Goal: Information Seeking & Learning: Learn about a topic

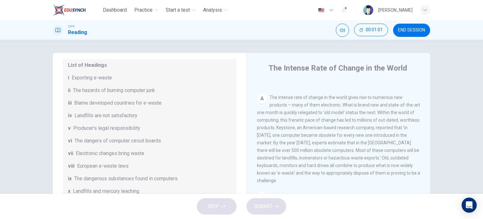
scroll to position [76, 0]
click at [65, 85] on div "List of Headings i Exporting e-waste ii The hazards of burning computer junk ii…" at bounding box center [150, 128] width 174 height 143
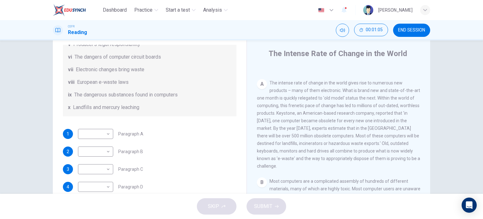
scroll to position [15, 0]
click at [103, 134] on body "Dashboard Practice Start a test Analysis English en ​ [PERSON_NAME] CEFR Readin…" at bounding box center [241, 109] width 483 height 219
click at [90, 119] on li "i" at bounding box center [93, 118] width 35 height 10
type input "i"
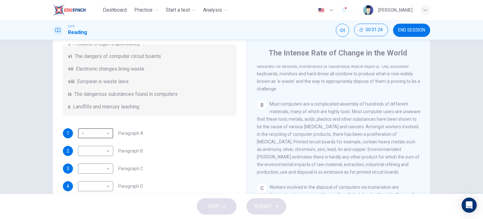
scroll to position [24, 0]
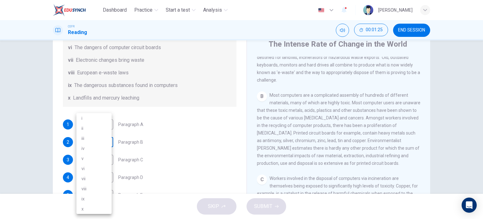
click at [102, 143] on body "Dashboard Practice Start a test Analysis English en ​ [PERSON_NAME] CEFR Readin…" at bounding box center [241, 109] width 483 height 219
click at [97, 199] on li "ix" at bounding box center [93, 199] width 35 height 10
type input "ix"
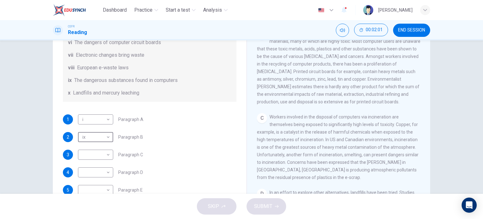
scroll to position [107, 0]
click at [95, 158] on body "Dashboard Practice Start a test Analysis English en ​ [PERSON_NAME] CEFR Readin…" at bounding box center [241, 109] width 483 height 219
click at [90, 196] on li "ix" at bounding box center [93, 199] width 35 height 10
type input "ix"
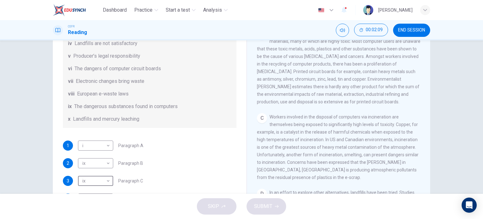
scroll to position [94, 0]
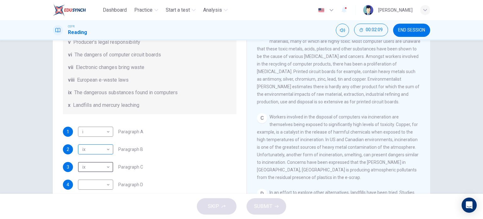
click at [101, 154] on body "Dashboard Practice Start a test Analysis English en ​ [PERSON_NAME] CEFR Readin…" at bounding box center [241, 109] width 483 height 219
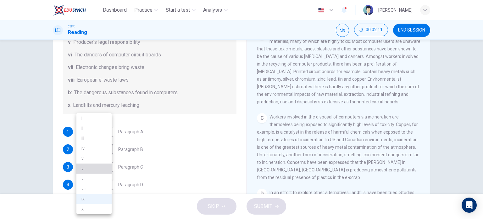
click at [84, 165] on li "vi" at bounding box center [93, 168] width 35 height 10
type input "vi"
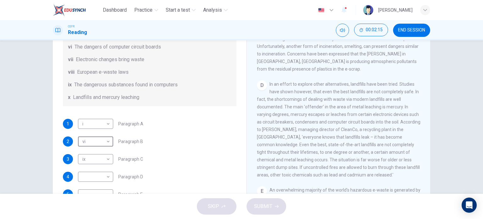
scroll to position [321, 0]
click at [95, 179] on body "Dashboard Practice Start a test Analysis English en ​ [PERSON_NAME] CEFR Readin…" at bounding box center [241, 109] width 483 height 219
click at [89, 207] on li "x" at bounding box center [93, 209] width 35 height 10
type input "x"
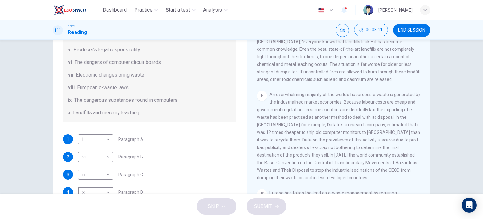
scroll to position [154, 0]
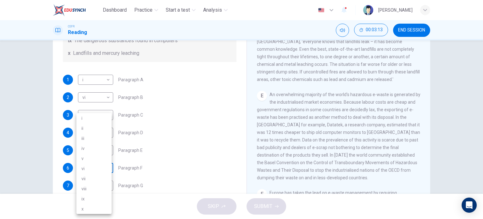
click at [92, 167] on body "Dashboard Practice Start a test Analysis English en ​ [PERSON_NAME] CEFR Readin…" at bounding box center [241, 109] width 483 height 219
click at [92, 188] on li "viii" at bounding box center [93, 188] width 35 height 10
type input "viii"
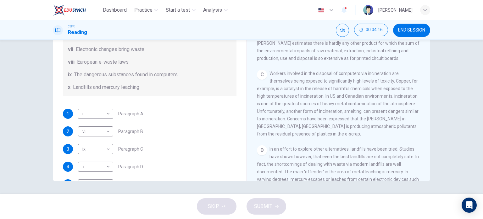
scroll to position [91, 0]
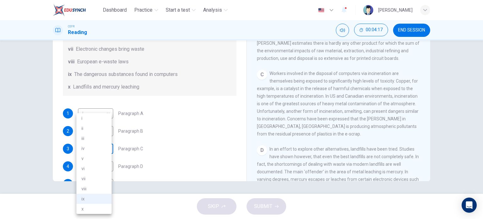
click at [105, 158] on body "Dashboard Practice Start a test Analysis English en ​ [PERSON_NAME] CEFR Readin…" at bounding box center [241, 109] width 483 height 219
click at [86, 131] on li "ii" at bounding box center [93, 128] width 35 height 10
type input "ii"
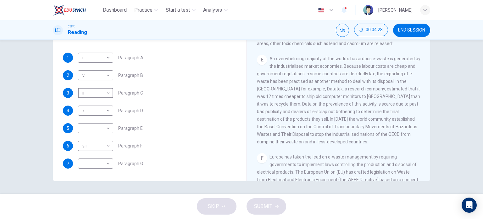
scroll to position [154, 0]
click at [92, 125] on body "Dashboard Practice Start a test Analysis English en ​ [PERSON_NAME] CEFR Readin…" at bounding box center [241, 109] width 483 height 219
click at [89, 134] on li "iii" at bounding box center [93, 138] width 35 height 10
type input "iii"
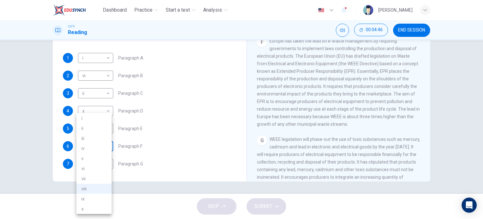
click at [99, 149] on body "Dashboard Practice Start a test Analysis English en ​ [PERSON_NAME] CEFR Readin…" at bounding box center [241, 109] width 483 height 219
click at [83, 156] on li "v" at bounding box center [93, 158] width 35 height 10
type input "v"
click at [91, 165] on body "Dashboard Practice Start a test Analysis English en ​ [PERSON_NAME] CEFR Readin…" at bounding box center [241, 109] width 483 height 219
click at [96, 185] on li "viii" at bounding box center [93, 188] width 35 height 10
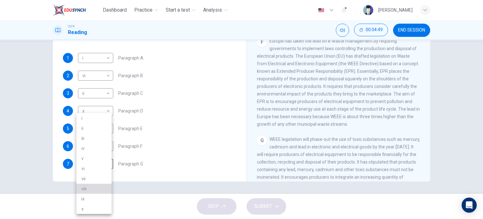
type input "viii"
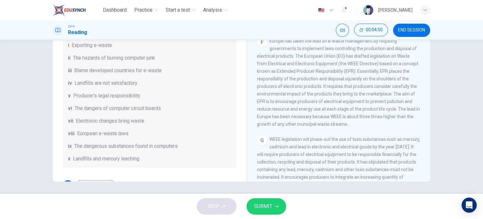
scroll to position [19, 0]
click at [272, 206] on button "SUBMIT" at bounding box center [267, 206] width 40 height 16
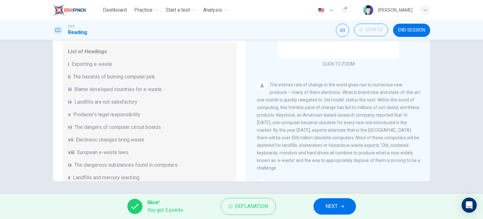
scroll to position [0, 0]
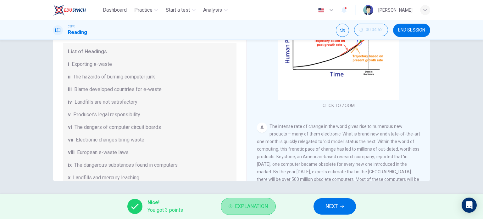
click at [240, 205] on span "Explanation" at bounding box center [251, 206] width 33 height 9
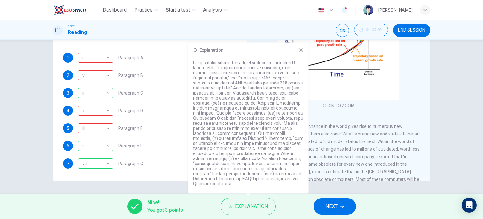
scroll to position [136, 0]
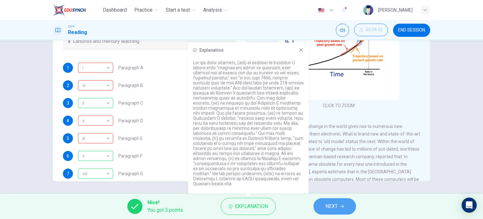
click at [335, 202] on span "NEXT" at bounding box center [332, 206] width 12 height 9
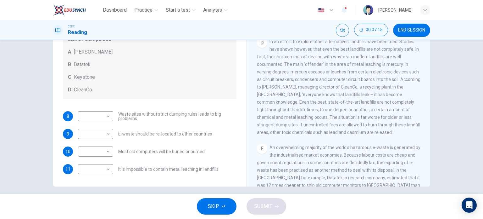
scroll to position [347, 0]
click at [109, 117] on body "Dashboard Practice Start a test Analysis English en ​ [PERSON_NAME] CEFR Readin…" at bounding box center [241, 109] width 483 height 219
click at [94, 158] on li "D" at bounding box center [93, 156] width 35 height 10
type input "D"
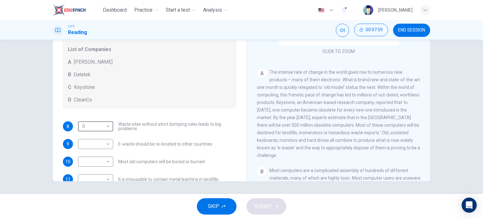
scroll to position [54, 0]
click at [318, 136] on span "The intense rate of change in the world gives rise to numerous new products – m…" at bounding box center [338, 114] width 163 height 88
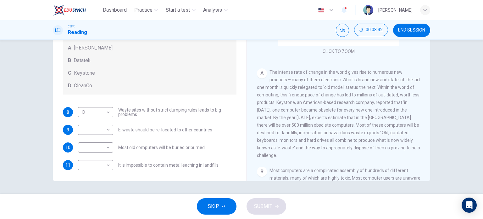
scroll to position [33, 0]
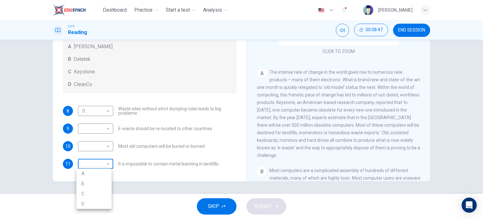
click at [98, 165] on body "Dashboard Practice Start a test Analysis English en ​ [PERSON_NAME] CEFR Readin…" at bounding box center [241, 109] width 483 height 219
click at [88, 199] on li "D" at bounding box center [93, 204] width 35 height 10
type input "D"
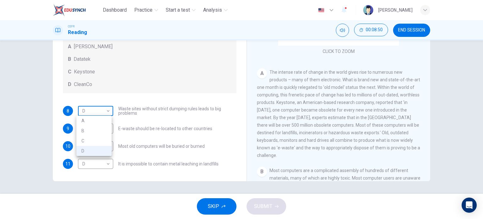
click at [97, 112] on body "Dashboard Practice Start a test Analysis English en ​ [PERSON_NAME] CEFR Readin…" at bounding box center [241, 109] width 483 height 219
click at [94, 121] on li "A" at bounding box center [93, 120] width 35 height 10
type input "A"
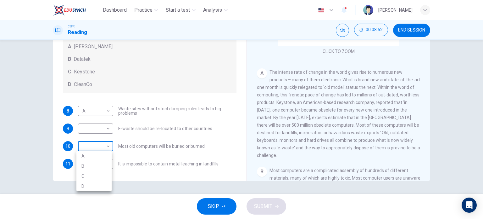
click at [97, 144] on body "Dashboard Practice Start a test Analysis English en ​ [PERSON_NAME] CEFR Readin…" at bounding box center [241, 109] width 483 height 219
click at [94, 173] on li "C" at bounding box center [93, 176] width 35 height 10
type input "C"
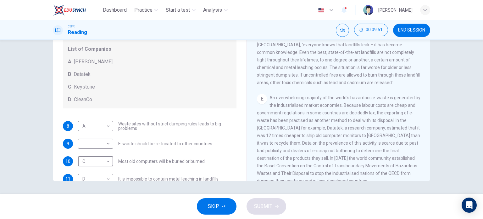
scroll to position [391, 0]
click at [97, 143] on body "Dashboard Practice Start a test Analysis English en ​ [PERSON_NAME] CEFR Readin…" at bounding box center [241, 109] width 483 height 219
click at [94, 162] on li "B" at bounding box center [93, 164] width 35 height 10
type input "B"
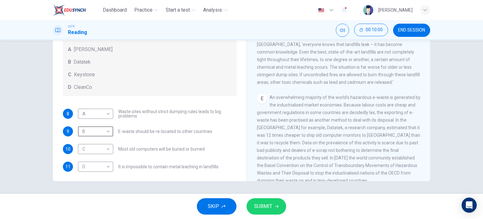
scroll to position [33, 0]
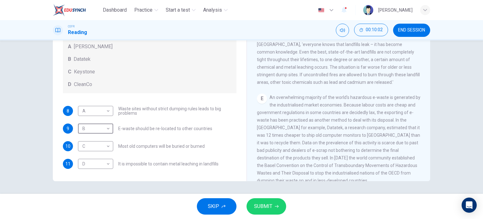
click at [275, 205] on icon "button" at bounding box center [277, 206] width 4 height 4
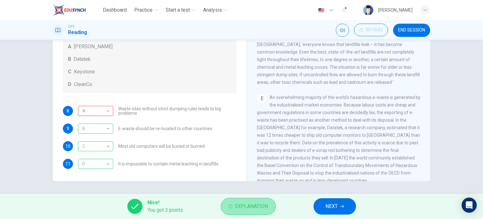
click at [240, 203] on span "Explanation" at bounding box center [251, 206] width 33 height 9
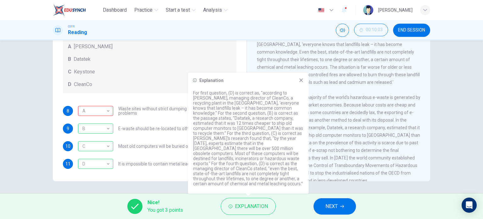
click at [301, 82] on icon at bounding box center [301, 79] width 3 height 3
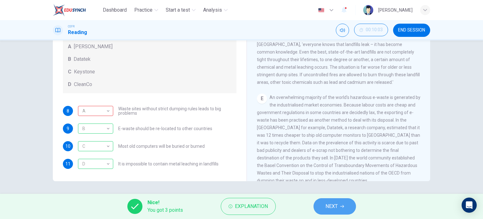
click at [339, 208] on button "NEXT" at bounding box center [335, 206] width 42 height 16
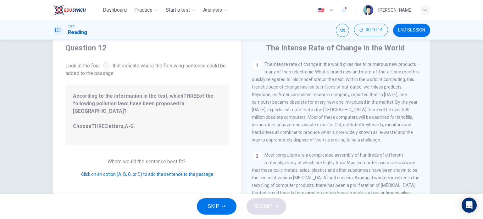
scroll to position [3, 0]
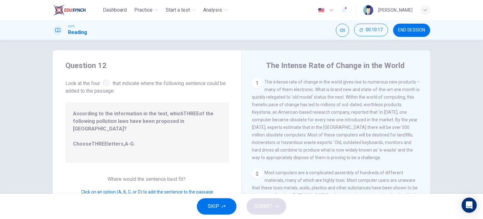
click at [105, 85] on div at bounding box center [106, 82] width 7 height 7
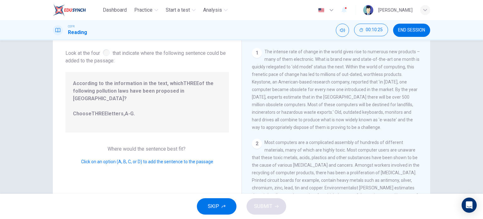
click at [123, 159] on span "Click on an option (A, B, C, or D) to add the sentence to the passage" at bounding box center [147, 161] width 132 height 5
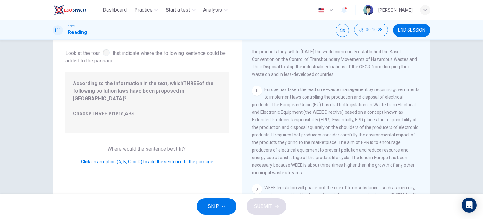
scroll to position [415, 0]
click at [256, 89] on div "6" at bounding box center [257, 91] width 10 height 10
click at [121, 102] on span "According to the information in the text, which THREE of the following pollutio…" at bounding box center [147, 102] width 149 height 45
click at [130, 110] on b "A-G" at bounding box center [129, 113] width 9 height 6
drag, startPoint x: 130, startPoint y: 106, endPoint x: 110, endPoint y: 106, distance: 19.8
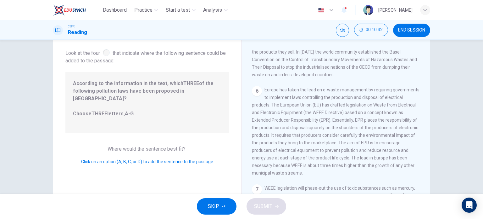
click at [110, 106] on span "According to the information in the text, which THREE of the following pollutio…" at bounding box center [147, 102] width 149 height 45
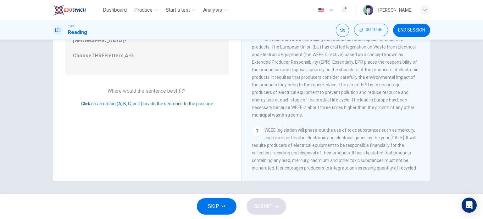
scroll to position [457, 0]
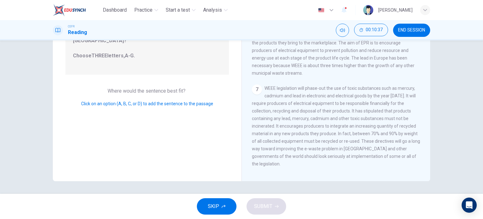
click at [320, 127] on span "WEEE legislation will phase-out the use of toxic substances such as mercury, ca…" at bounding box center [336, 126] width 168 height 81
click at [166, 101] on span "Click on an option (A, B, C, or D) to add the sentence to the passage" at bounding box center [147, 103] width 132 height 5
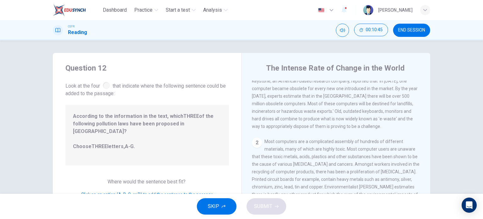
scroll to position [0, 0]
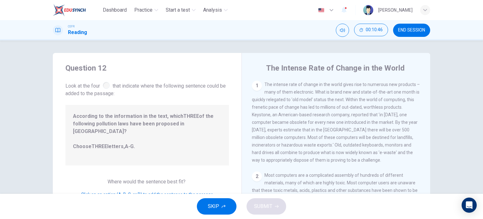
click at [274, 119] on div "1 The intense rate of change in the world gives rise to numerous new products –…" at bounding box center [336, 122] width 169 height 83
drag, startPoint x: 274, startPoint y: 119, endPoint x: 255, endPoint y: 83, distance: 41.2
click at [255, 83] on div "1 The intense rate of change in the world gives rise to numerous new products –…" at bounding box center [336, 122] width 169 height 83
click at [255, 83] on div "1" at bounding box center [257, 86] width 10 height 10
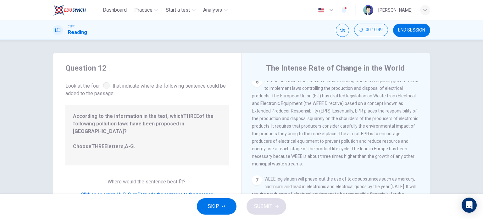
scroll to position [91, 0]
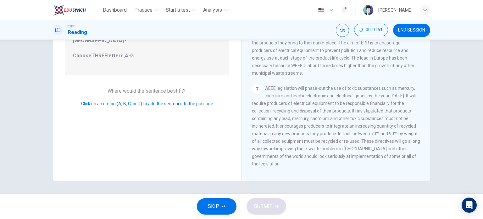
click at [165, 101] on span "Click on an option (A, B, C, or D) to add the sentence to the passage" at bounding box center [147, 103] width 132 height 5
click at [225, 208] on button "SKIP" at bounding box center [217, 206] width 40 height 16
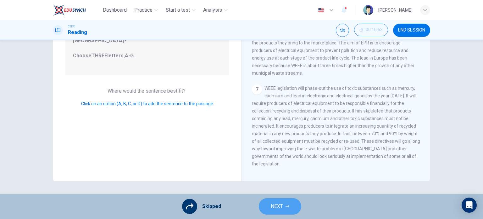
click at [267, 205] on button "NEXT" at bounding box center [280, 206] width 42 height 16
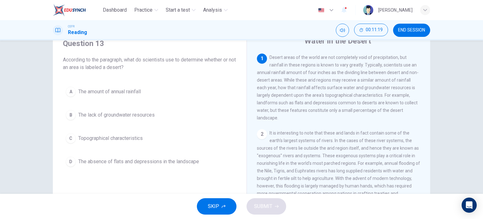
scroll to position [26, 0]
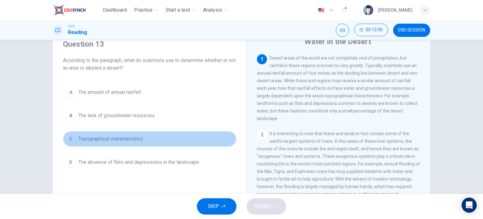
click at [70, 133] on button "C Topographical characteristics" at bounding box center [150, 139] width 174 height 16
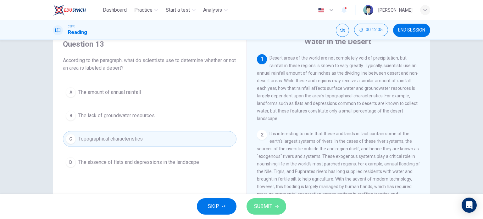
click at [261, 200] on button "SUBMIT" at bounding box center [267, 206] width 40 height 16
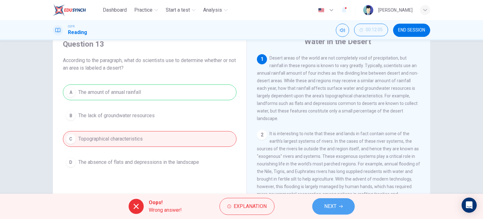
click at [340, 211] on button "NEXT" at bounding box center [333, 206] width 42 height 16
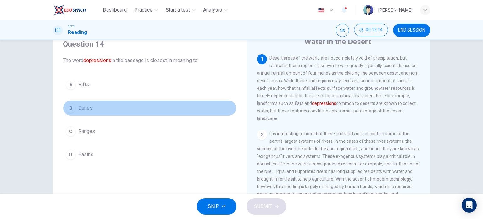
click at [68, 106] on div "B" at bounding box center [71, 108] width 10 height 10
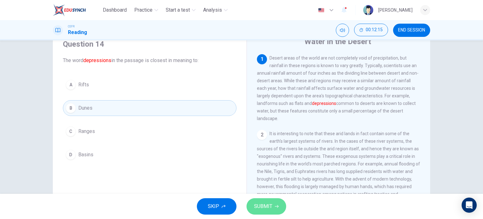
click at [265, 208] on span "SUBMIT" at bounding box center [263, 206] width 18 height 9
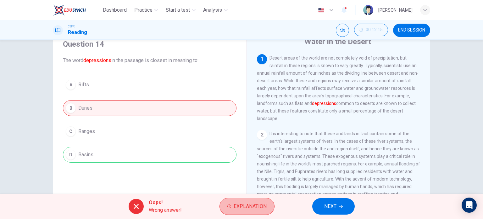
click at [265, 208] on span "Explanation" at bounding box center [250, 206] width 33 height 9
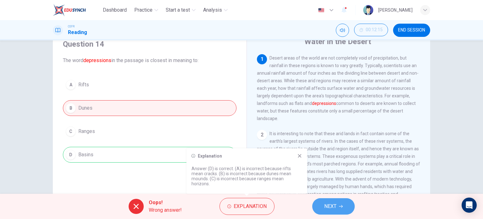
click at [340, 205] on icon "button" at bounding box center [341, 206] width 4 height 4
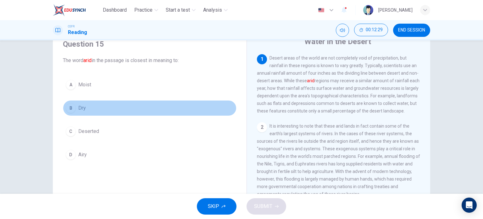
click at [71, 109] on div "B" at bounding box center [71, 108] width 10 height 10
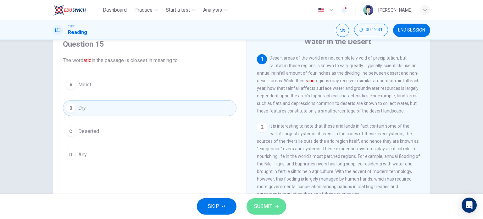
click at [275, 209] on button "SUBMIT" at bounding box center [267, 206] width 40 height 16
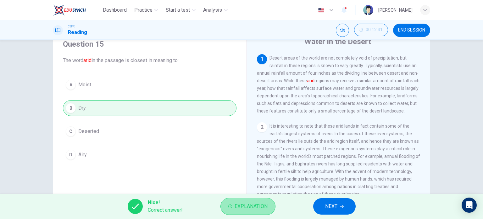
click at [262, 205] on span "Explanation" at bounding box center [251, 206] width 33 height 9
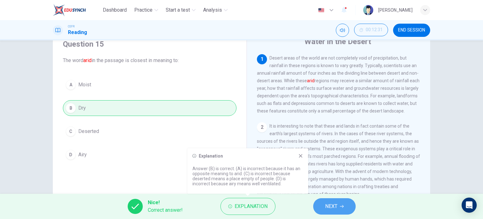
click at [344, 199] on button "NEXT" at bounding box center [334, 206] width 42 height 16
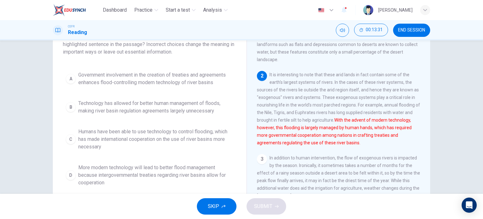
scroll to position [50, 0]
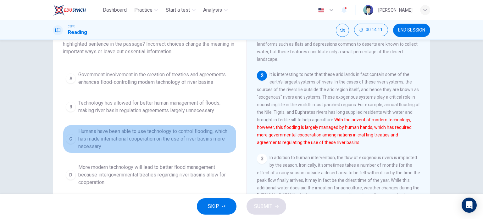
click at [129, 136] on span "Humans have been able to use technology to control flooding, which has made int…" at bounding box center [155, 138] width 155 height 23
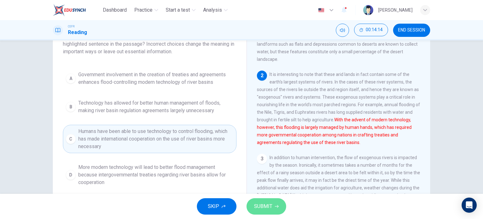
click at [269, 207] on span "SUBMIT" at bounding box center [263, 206] width 18 height 9
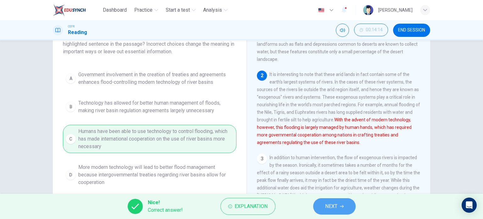
click at [339, 206] on button "NEXT" at bounding box center [334, 206] width 42 height 16
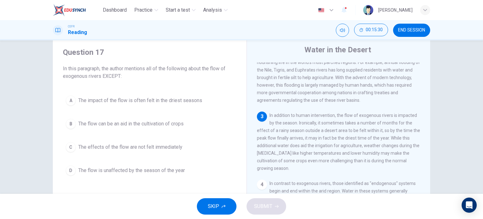
scroll to position [110, 0]
click at [151, 151] on button "C The effects of the flow are not felt immediately" at bounding box center [150, 147] width 174 height 16
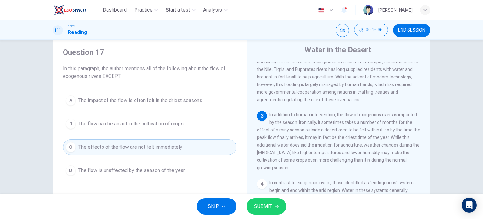
click at [265, 212] on button "SUBMIT" at bounding box center [267, 206] width 40 height 16
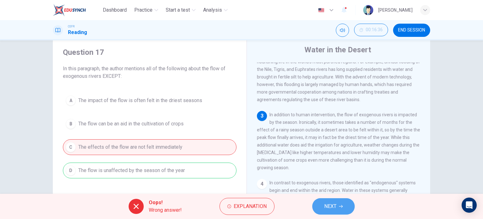
click at [314, 204] on button "NEXT" at bounding box center [333, 206] width 42 height 16
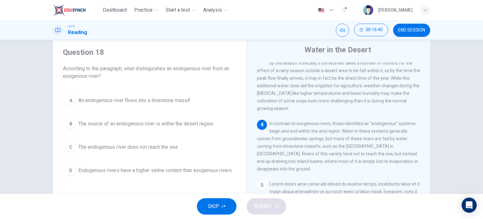
scroll to position [170, 0]
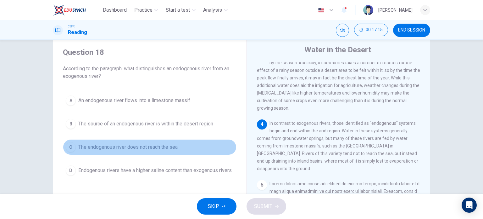
click at [162, 151] on button "C The endogenous river does not reach the sea" at bounding box center [150, 147] width 174 height 16
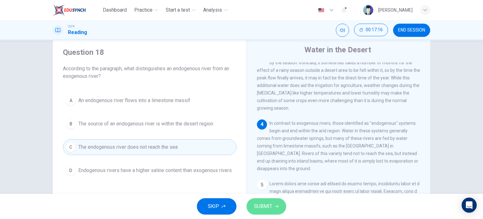
click at [265, 204] on span "SUBMIT" at bounding box center [263, 206] width 18 height 9
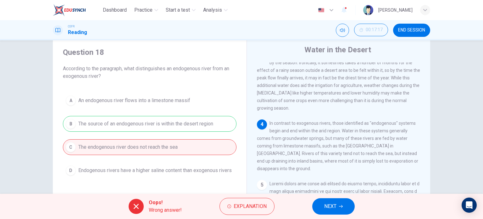
click at [323, 208] on button "NEXT" at bounding box center [333, 206] width 42 height 16
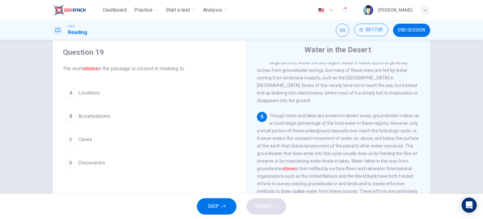
scroll to position [256, 0]
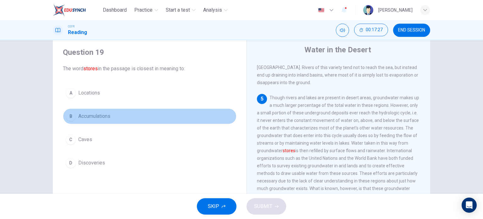
click at [120, 122] on button "B Accumulations" at bounding box center [150, 116] width 174 height 16
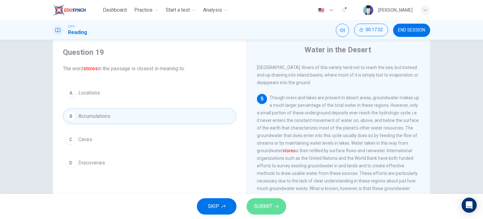
click at [270, 211] on button "SUBMIT" at bounding box center [267, 206] width 40 height 16
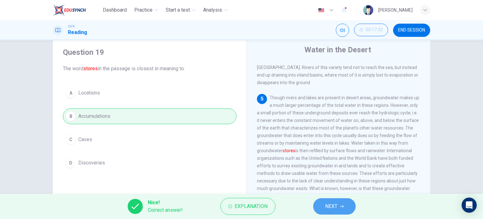
click at [331, 209] on span "NEXT" at bounding box center [331, 206] width 12 height 9
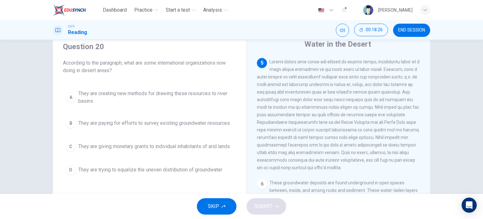
scroll to position [287, 0]
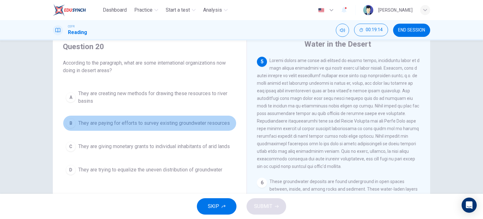
click at [177, 129] on button "B They are paying for efforts to survey existing groundwater resources" at bounding box center [150, 123] width 174 height 16
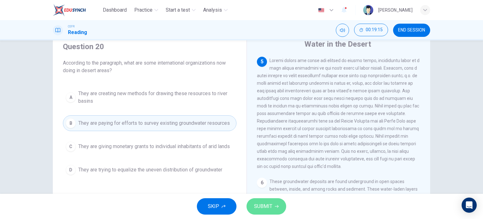
click at [258, 200] on button "SUBMIT" at bounding box center [267, 206] width 40 height 16
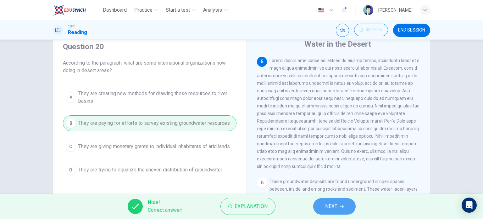
click at [329, 212] on button "NEXT" at bounding box center [334, 206] width 42 height 16
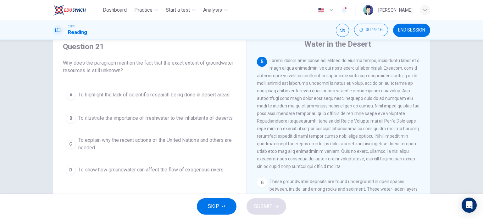
scroll to position [26, 0]
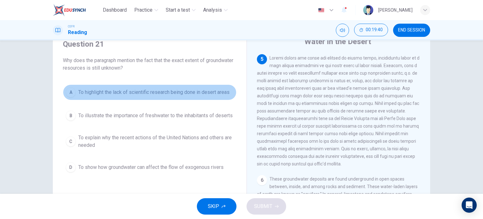
click at [170, 90] on span "To highlight the lack of scientific research being done in desert areas" at bounding box center [153, 92] width 151 height 8
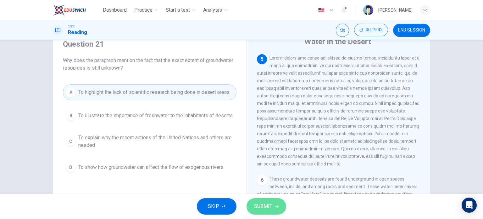
click at [257, 200] on button "SUBMIT" at bounding box center [267, 206] width 40 height 16
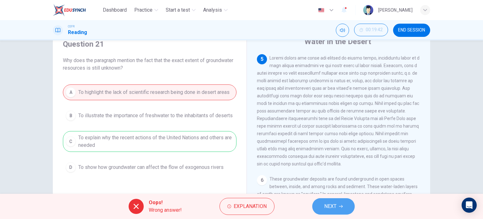
click at [334, 207] on span "NEXT" at bounding box center [330, 206] width 12 height 9
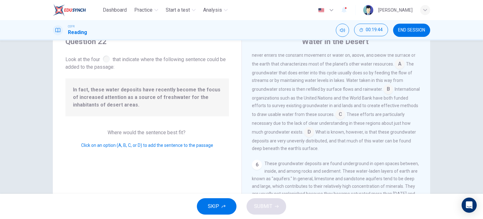
scroll to position [91, 0]
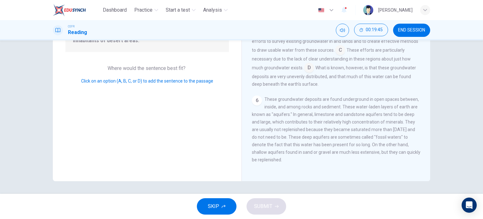
click at [157, 133] on div "Question 22 Look at the four that indicate where the following sentence could b…" at bounding box center [147, 71] width 189 height 219
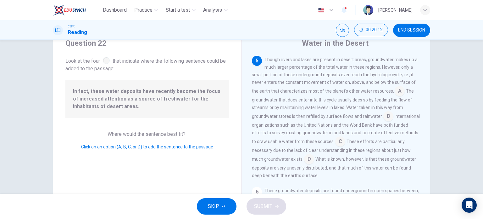
scroll to position [265, 0]
click at [314, 164] on input at bounding box center [309, 159] width 10 height 10
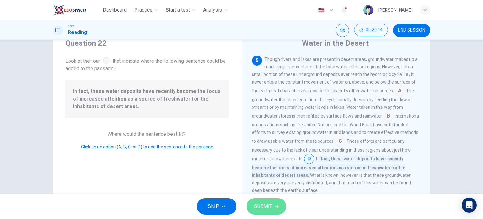
click at [275, 205] on icon "button" at bounding box center [277, 206] width 4 height 4
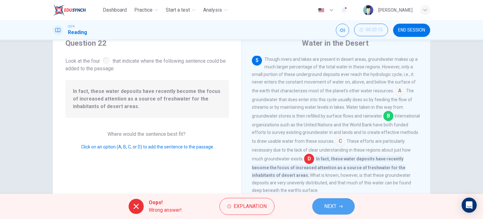
click at [335, 205] on span "NEXT" at bounding box center [330, 206] width 12 height 9
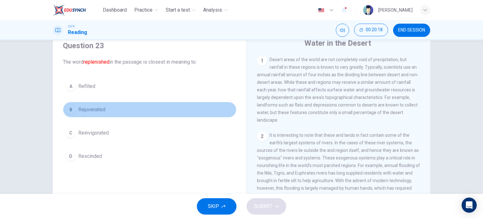
click at [78, 109] on span "Rejuvenated" at bounding box center [91, 110] width 27 height 8
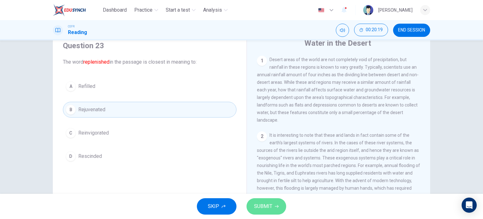
click at [267, 202] on span "SUBMIT" at bounding box center [263, 206] width 18 height 9
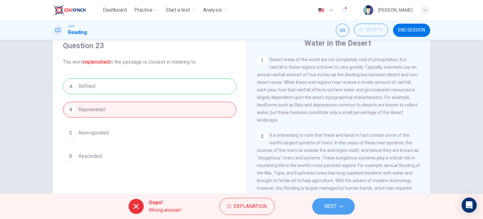
click at [326, 205] on span "NEXT" at bounding box center [330, 206] width 12 height 9
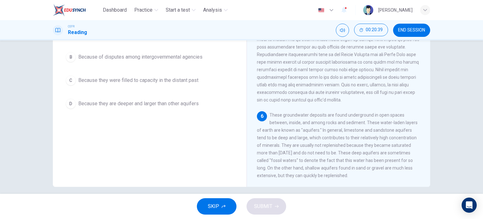
scroll to position [87, 0]
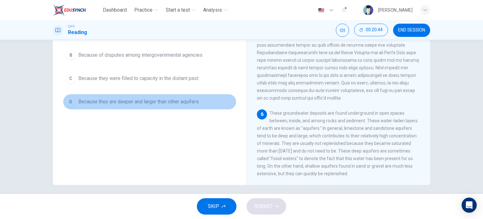
click at [179, 109] on button "D Because they are deeper and larger than other aquifers" at bounding box center [150, 102] width 174 height 16
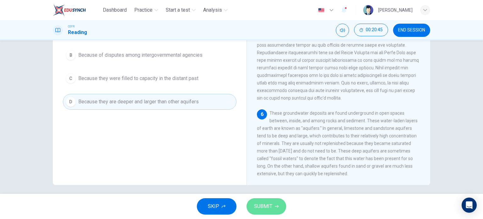
click at [266, 205] on span "SUBMIT" at bounding box center [263, 206] width 18 height 9
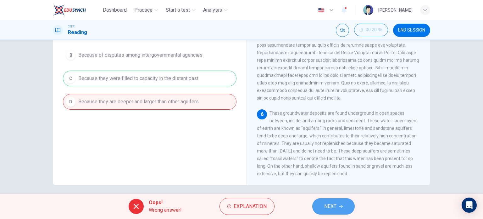
click at [322, 206] on button "NEXT" at bounding box center [333, 206] width 42 height 16
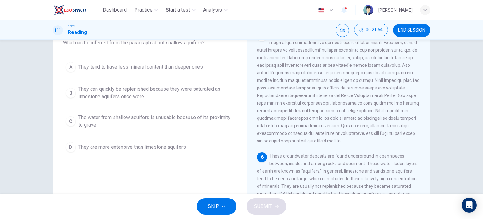
scroll to position [30, 0]
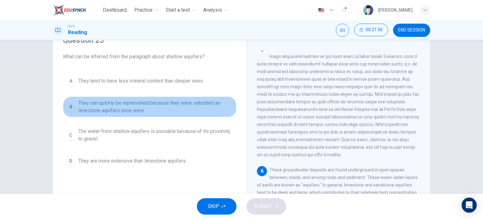
click at [143, 108] on span "They can quickly be replenished because they were saturated as limestone aquife…" at bounding box center [155, 106] width 155 height 15
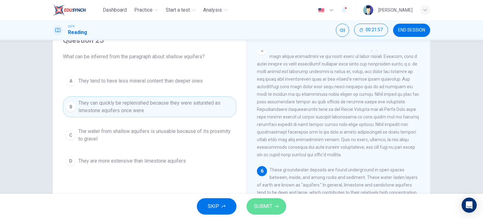
click at [264, 204] on span "SUBMIT" at bounding box center [263, 206] width 18 height 9
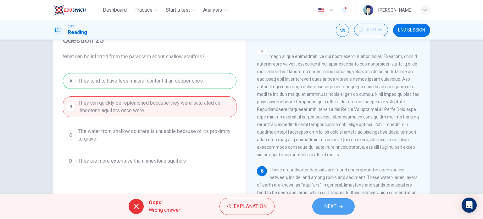
click at [326, 205] on span "NEXT" at bounding box center [330, 206] width 12 height 9
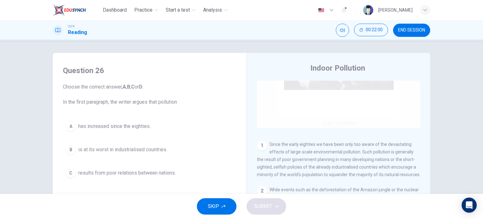
scroll to position [84, 0]
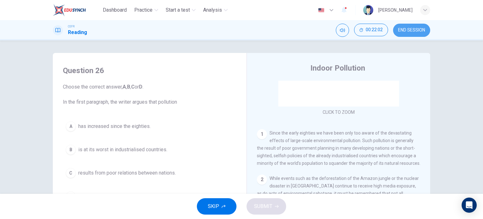
click at [409, 36] on button "END SESSION" at bounding box center [411, 30] width 37 height 13
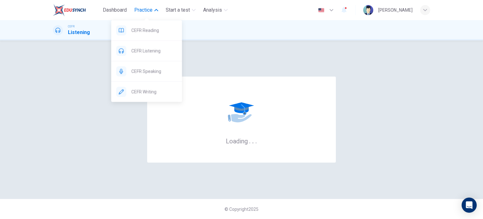
click at [146, 8] on span "Practice" at bounding box center [143, 10] width 18 height 8
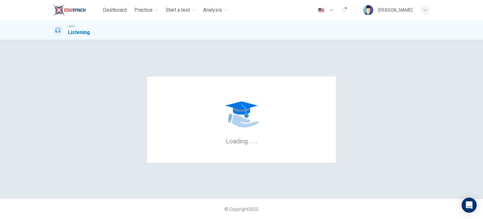
click at [146, 8] on span "Practice" at bounding box center [143, 10] width 18 height 8
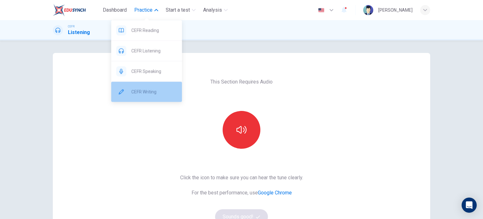
click at [155, 85] on div "CEFR Writing" at bounding box center [146, 92] width 71 height 20
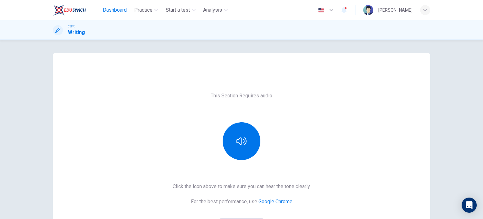
click at [113, 8] on span "Dashboard" at bounding box center [115, 10] width 24 height 8
